Goal: Information Seeking & Learning: Learn about a topic

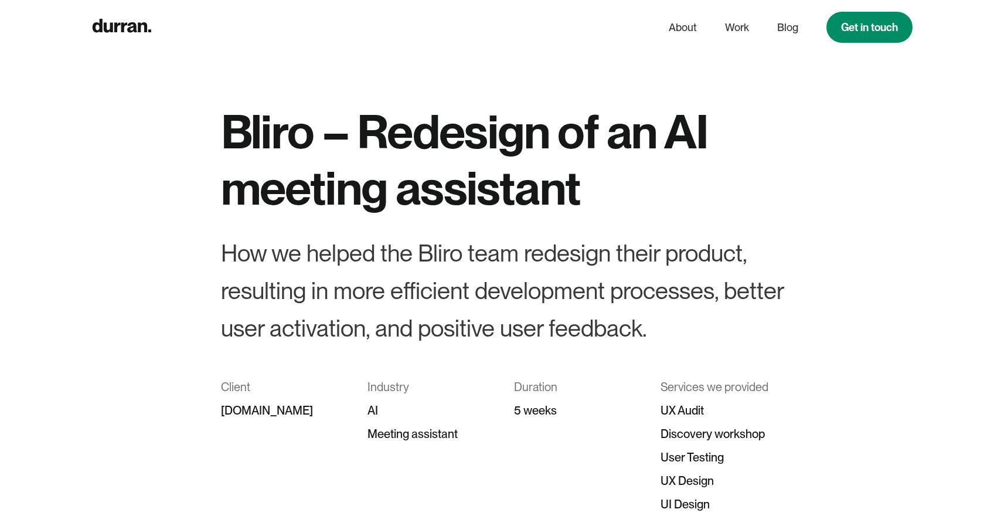
click at [552, 124] on h1 "Bliro – Redesign of an AI meeting assistant" at bounding box center [502, 159] width 563 height 113
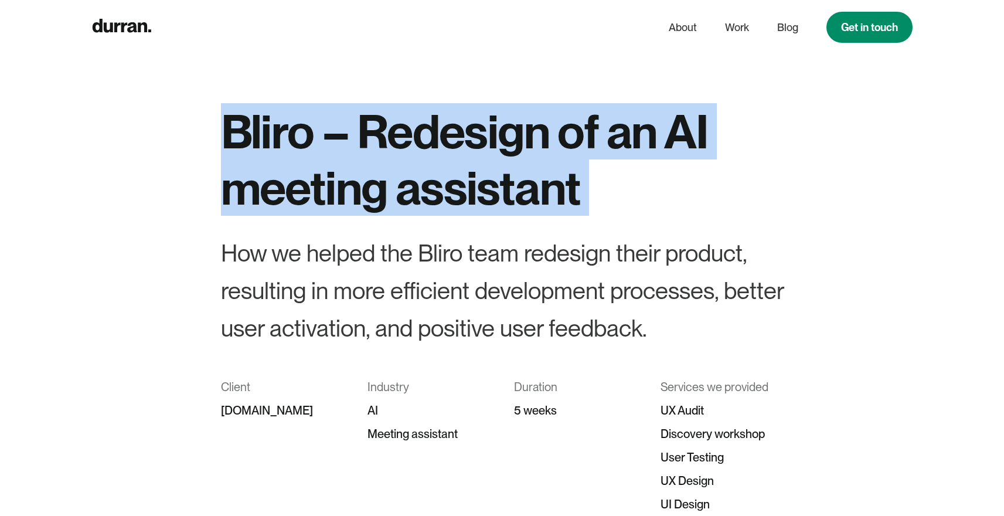
click at [552, 124] on h1 "Bliro – Redesign of an AI meeting assistant" at bounding box center [502, 159] width 563 height 113
click at [844, 150] on div "Bliro – Redesign of an AI meeting assistant How we helped the Bliro team redesi…" at bounding box center [502, 321] width 1004 height 436
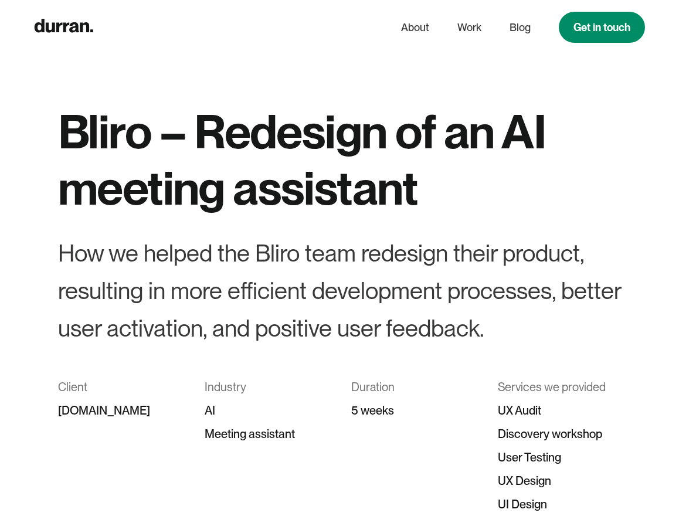
click at [250, 260] on div "How we helped the Bliro team redesign their product, resulting in more efficien…" at bounding box center [339, 290] width 563 height 113
click at [232, 249] on div "How we helped the Bliro team redesign their product, resulting in more efficien…" at bounding box center [339, 290] width 563 height 113
click at [302, 113] on h1 "Bliro – Redesign of an AI meeting assistant" at bounding box center [339, 159] width 563 height 113
click at [247, 152] on h1 "Bliro – Redesign of an AI meeting assistant" at bounding box center [339, 159] width 563 height 113
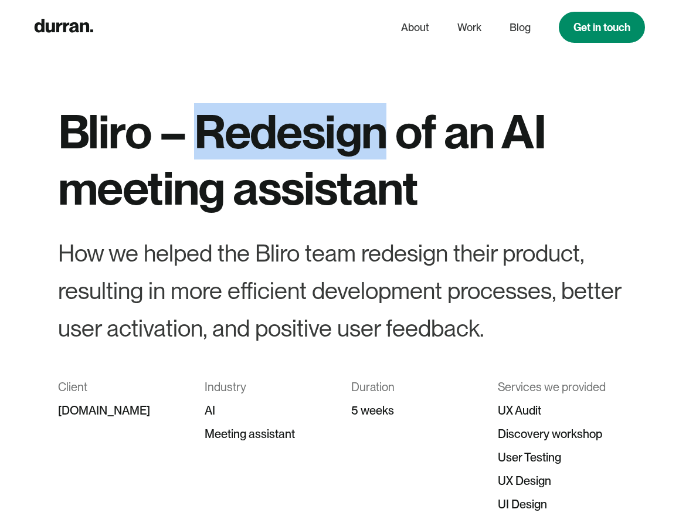
click at [247, 152] on h1 "Bliro – Redesign of an AI meeting assistant" at bounding box center [339, 159] width 563 height 113
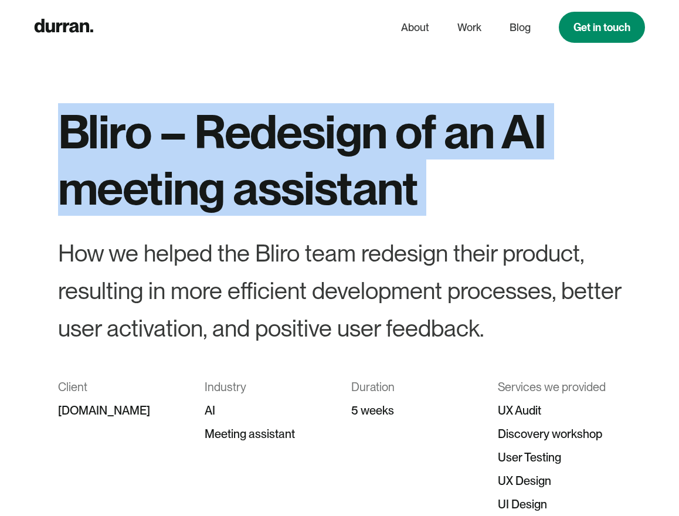
click at [247, 152] on h1 "Bliro – Redesign of an AI meeting assistant" at bounding box center [339, 159] width 563 height 113
click at [454, 173] on h1 "Bliro – Redesign of an AI meeting assistant" at bounding box center [339, 159] width 563 height 113
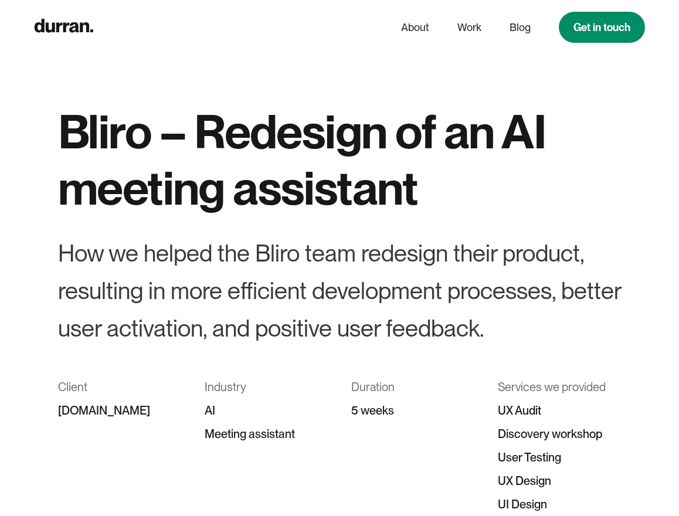
click at [435, 132] on h1 "Bliro – Redesign of an AI meeting assistant" at bounding box center [339, 159] width 563 height 113
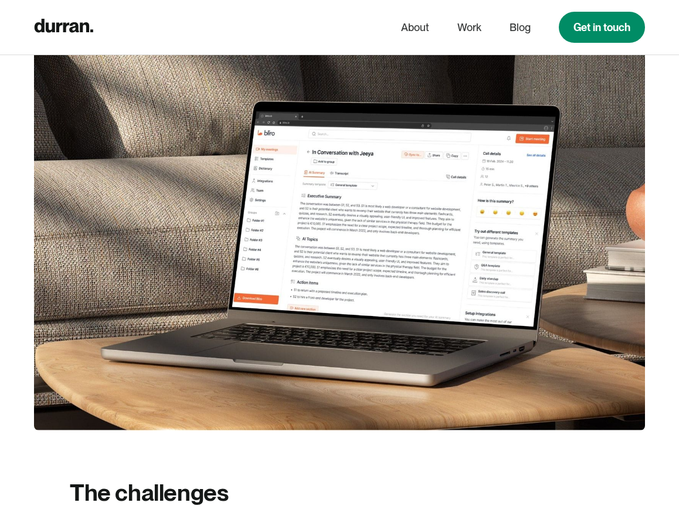
scroll to position [567, 0]
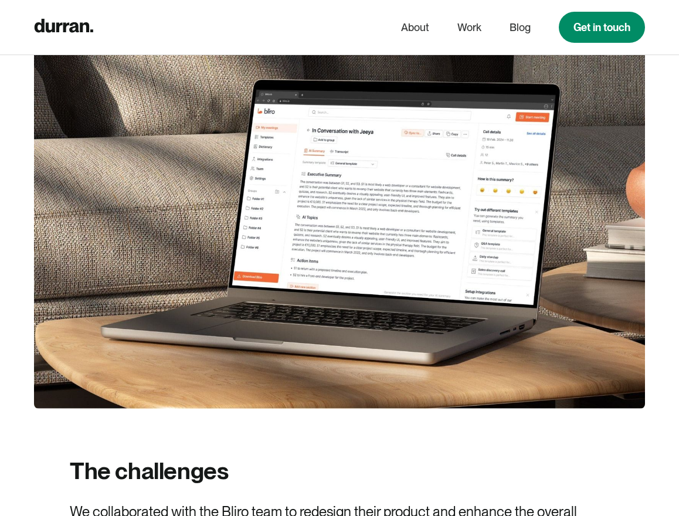
click at [215, 469] on h2 "The challenges" at bounding box center [149, 470] width 158 height 30
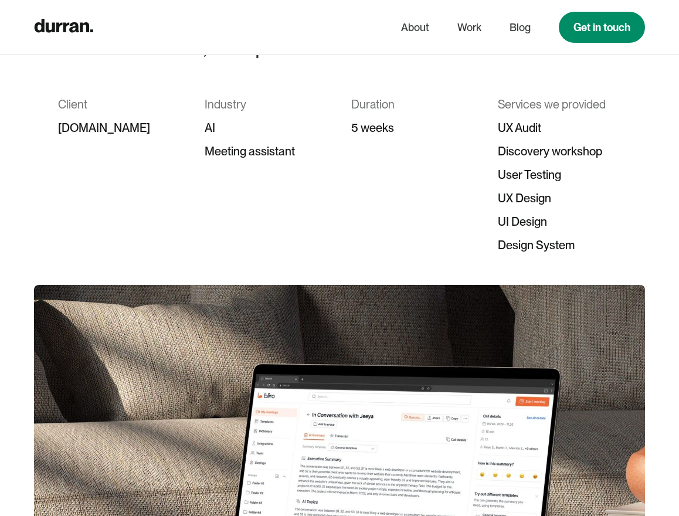
scroll to position [0, 0]
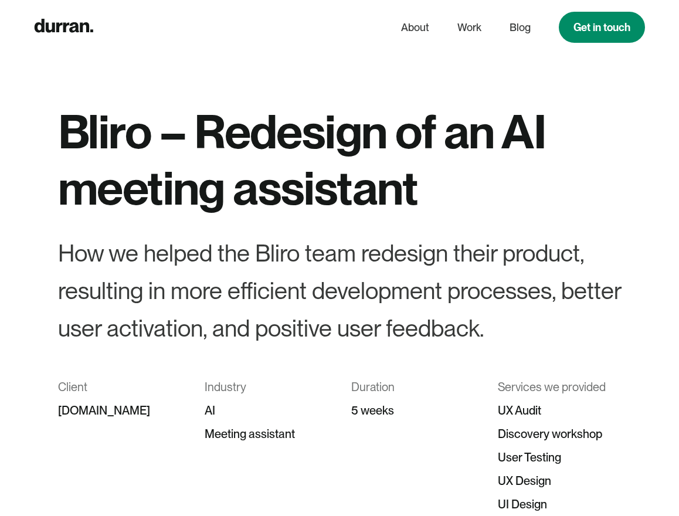
click at [220, 154] on h1 "Bliro – Redesign of an AI meeting assistant" at bounding box center [339, 159] width 563 height 113
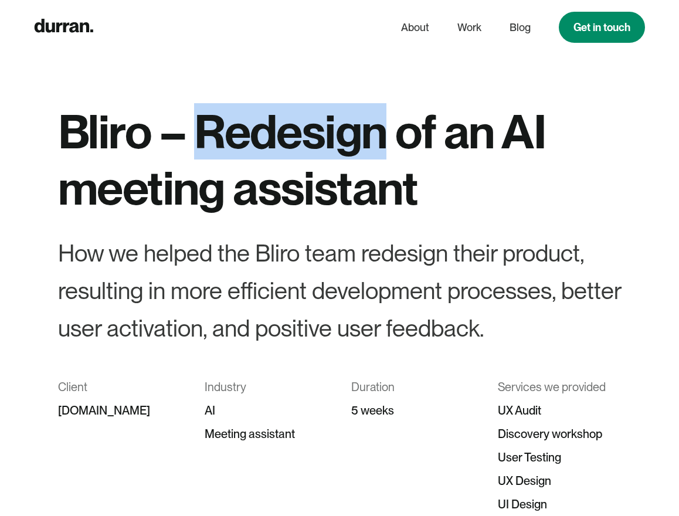
click at [220, 154] on h1 "Bliro – Redesign of an AI meeting assistant" at bounding box center [339, 159] width 563 height 113
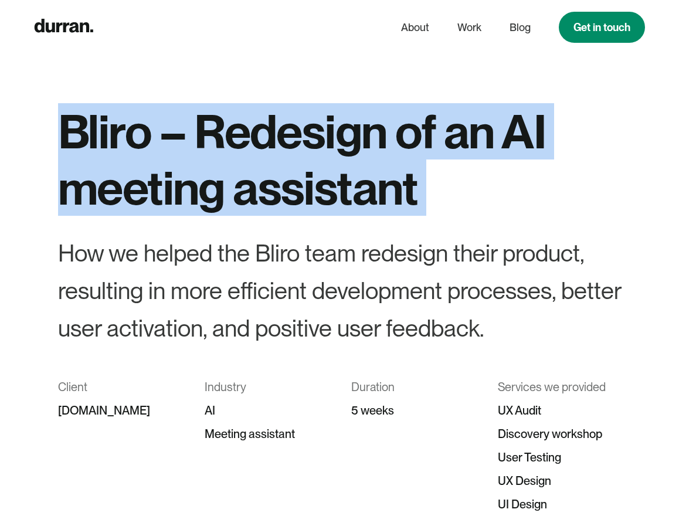
click at [220, 154] on h1 "Bliro – Redesign of an AI meeting assistant" at bounding box center [339, 159] width 563 height 113
copy h1 "Bliro – Redesign of an AI meeting assistant"
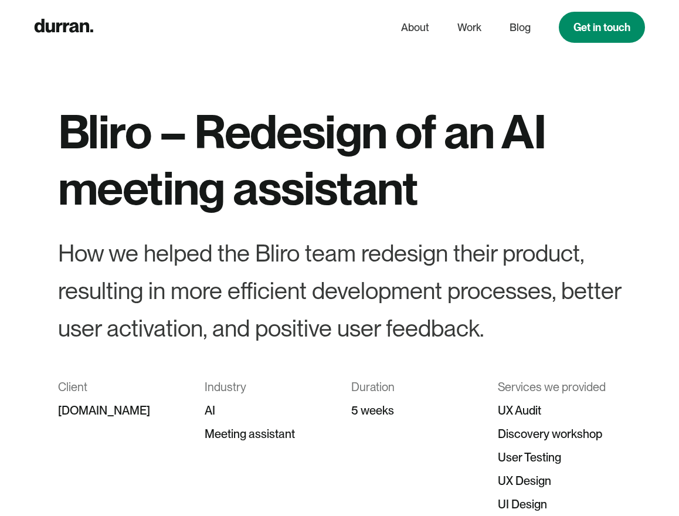
click at [249, 236] on div "How we helped the Bliro team redesign their product, resulting in more efficien…" at bounding box center [339, 290] width 563 height 113
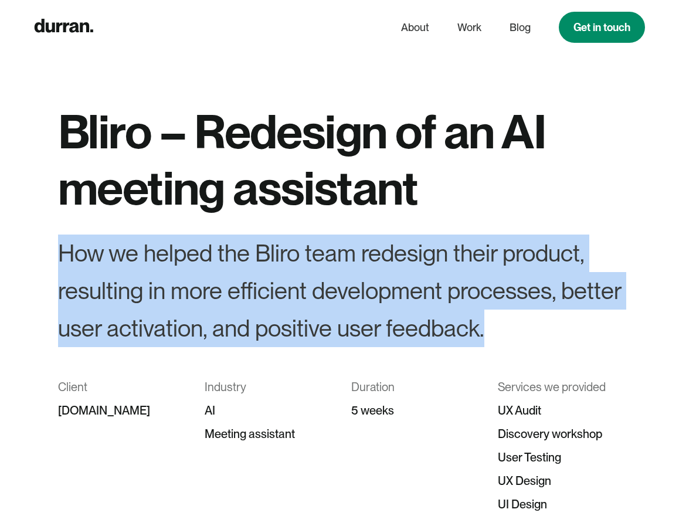
click at [249, 236] on div "How we helped the Bliro team redesign their product, resulting in more efficien…" at bounding box center [339, 290] width 563 height 113
copy div "How we helped the Bliro team redesign their product, resulting in more efficien…"
click at [410, 226] on div "Bliro – Redesign of an AI meeting assistant How we helped the Bliro team redesi…" at bounding box center [339, 321] width 563 height 436
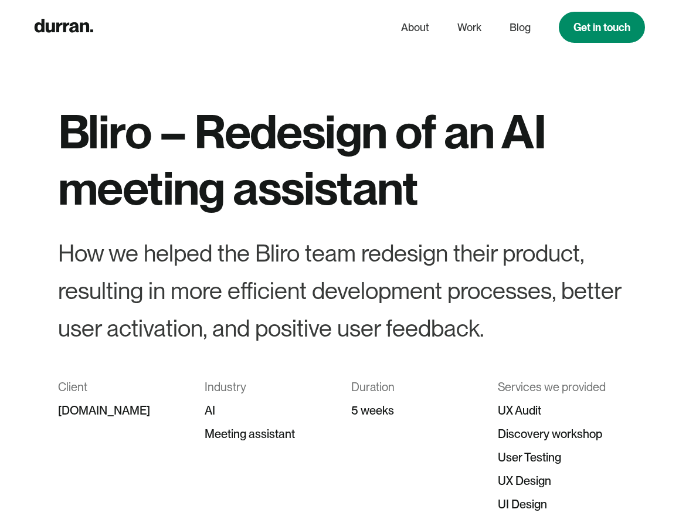
click at [537, 257] on div "How we helped the Bliro team redesign their product, resulting in more efficien…" at bounding box center [339, 290] width 563 height 113
click at [450, 276] on div "How we helped the Bliro team redesign their product, resulting in more efficien…" at bounding box center [339, 290] width 563 height 113
click at [311, 265] on div "How we helped the Bliro team redesign their product, resulting in more efficien…" at bounding box center [339, 290] width 563 height 113
click at [554, 174] on h1 "Bliro – Redesign of an AI meeting assistant" at bounding box center [339, 159] width 563 height 113
click at [206, 290] on div "How we helped the Bliro team redesign their product, resulting in more efficien…" at bounding box center [339, 290] width 563 height 113
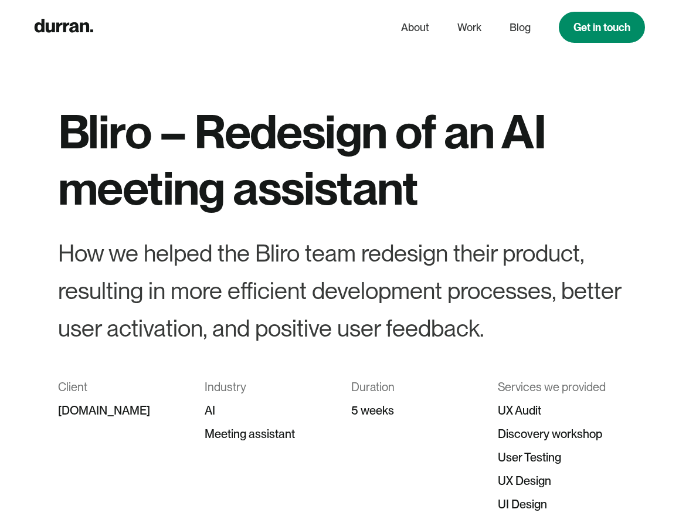
click at [474, 342] on div "How we helped the Bliro team redesign their product, resulting in more efficien…" at bounding box center [339, 290] width 563 height 113
click at [369, 311] on div "How we helped the Bliro team redesign their product, resulting in more efficien…" at bounding box center [339, 290] width 563 height 113
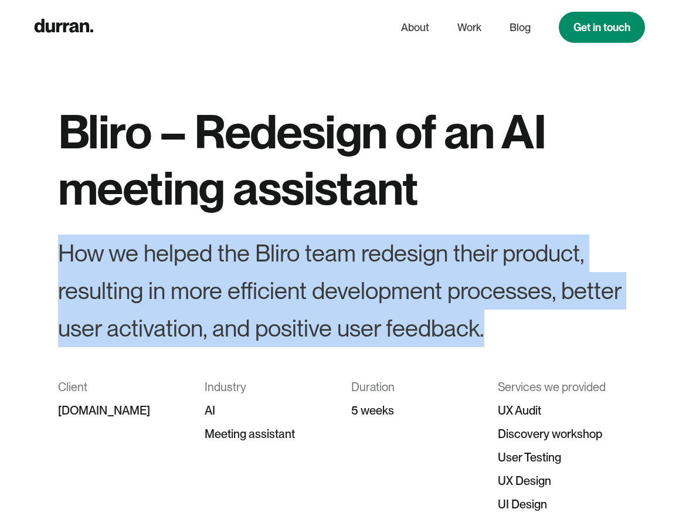
click at [369, 311] on div "How we helped the Bliro team redesign their product, resulting in more efficien…" at bounding box center [339, 290] width 563 height 113
copy div "How we helped the Bliro team redesign their product, resulting in more efficien…"
click at [381, 217] on div "Bliro – Redesign of an AI meeting assistant How we helped the Bliro team redesi…" at bounding box center [339, 321] width 563 height 436
